Goal: Information Seeking & Learning: Learn about a topic

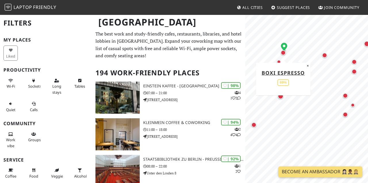
click at [284, 54] on div "Map marker" at bounding box center [282, 52] width 5 height 5
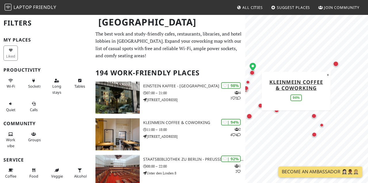
click at [335, 65] on div "Map marker" at bounding box center [335, 64] width 6 height 6
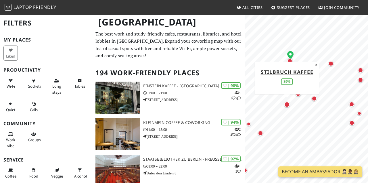
click at [287, 105] on div "Map marker" at bounding box center [287, 105] width 6 height 6
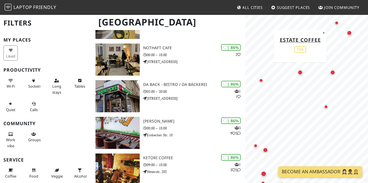
click at [301, 72] on div "Map marker" at bounding box center [299, 72] width 5 height 5
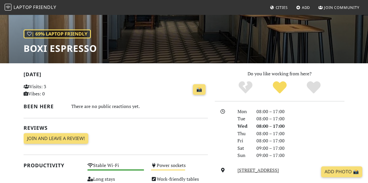
scroll to position [181, 0]
